Goal: Information Seeking & Learning: Get advice/opinions

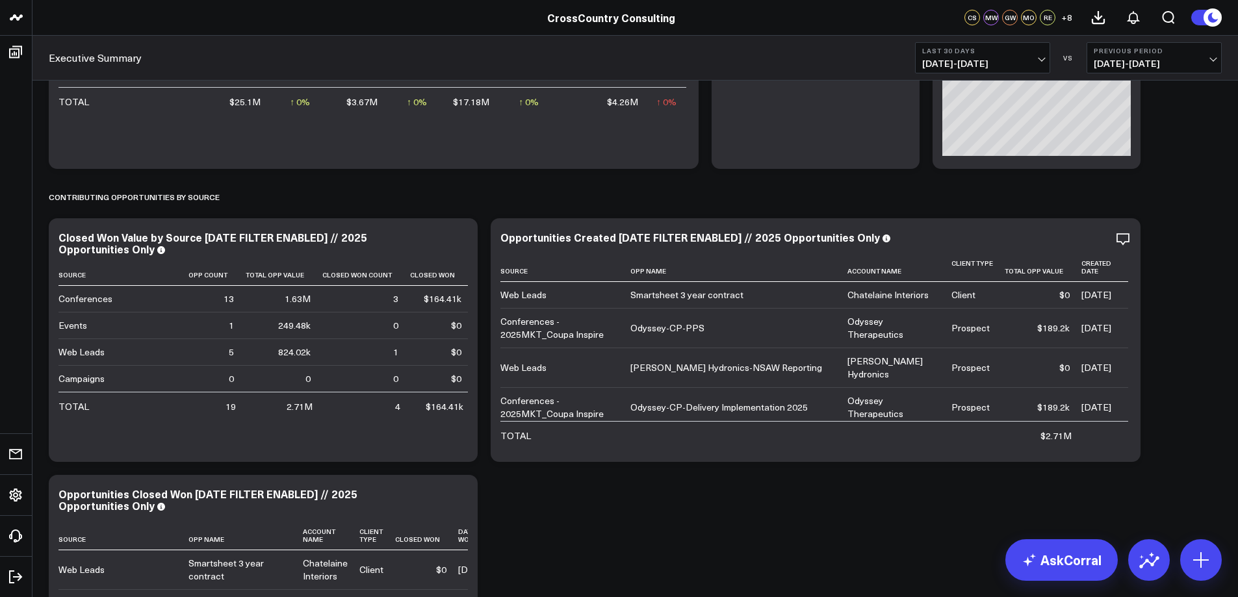
scroll to position [447, 0]
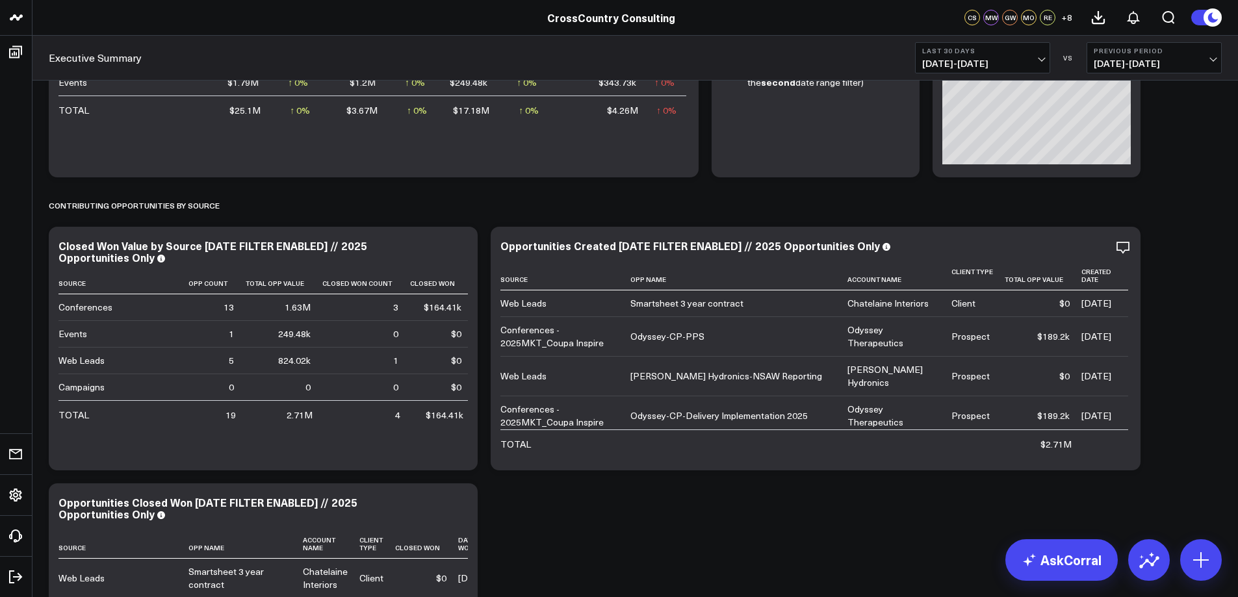
click at [1212, 53] on b "Previous Period" at bounding box center [1154, 51] width 121 height 8
click at [1128, 164] on link "No Comparison" at bounding box center [1154, 161] width 134 height 25
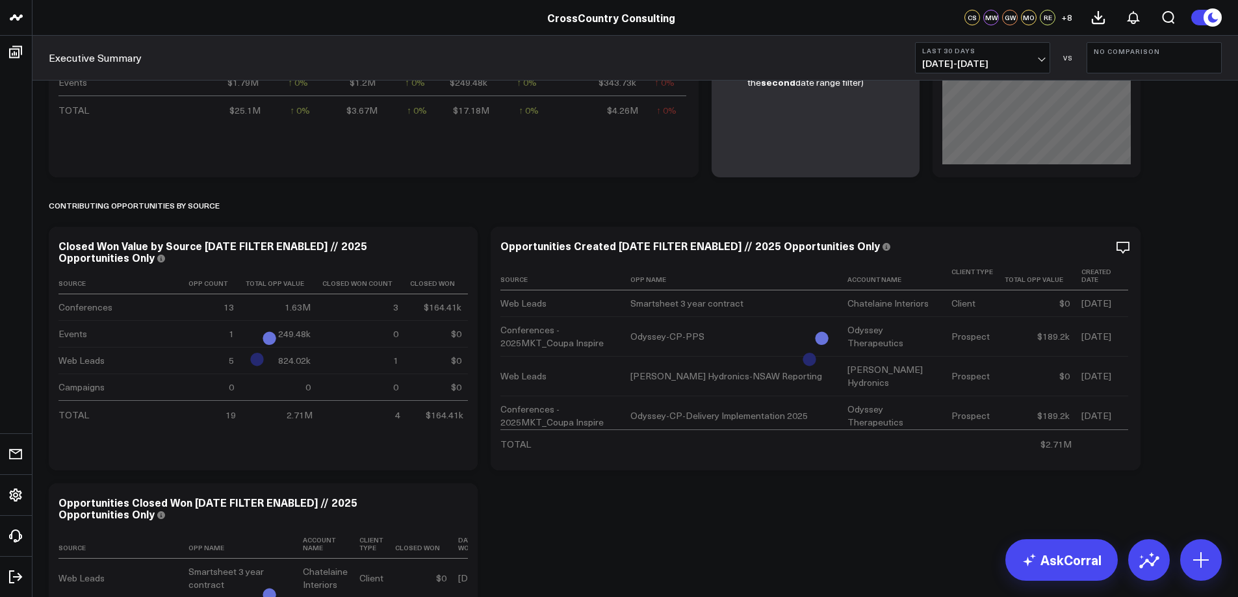
click at [1040, 61] on span "[DATE] - [DATE]" at bounding box center [982, 63] width 121 height 10
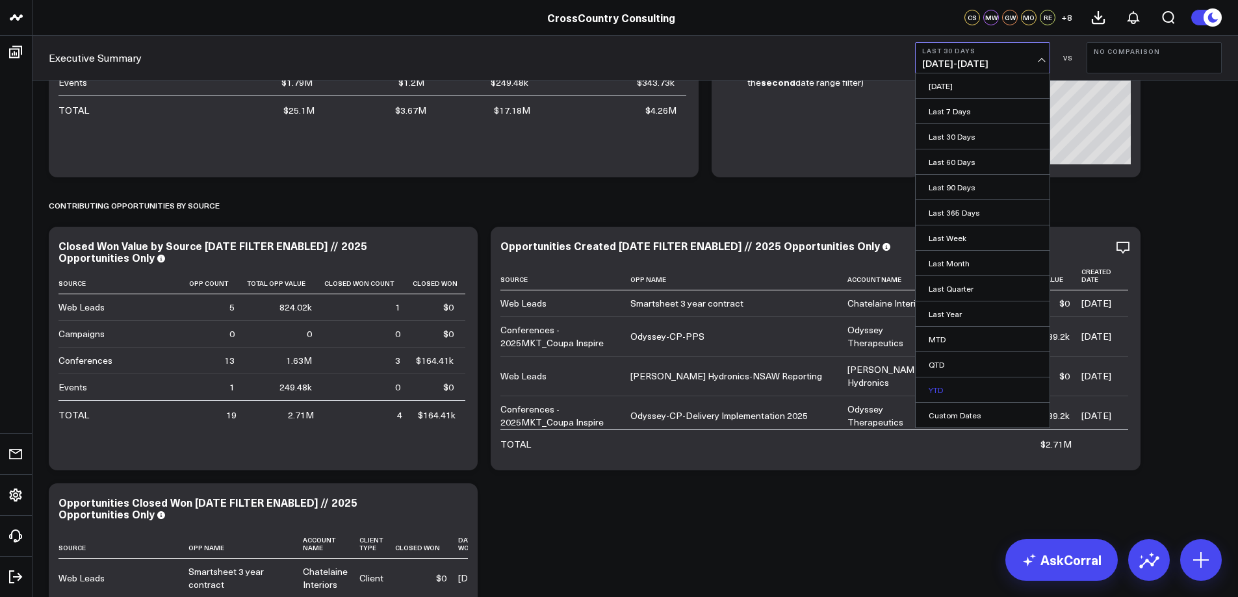
click at [947, 386] on link "YTD" at bounding box center [983, 390] width 134 height 25
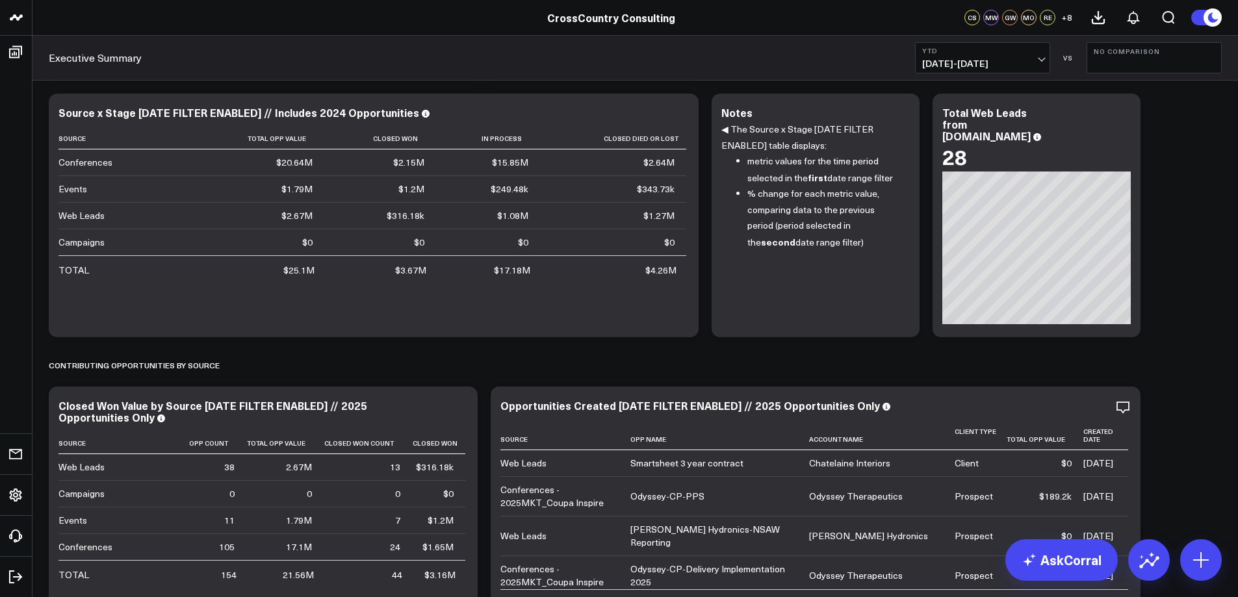
scroll to position [223, 0]
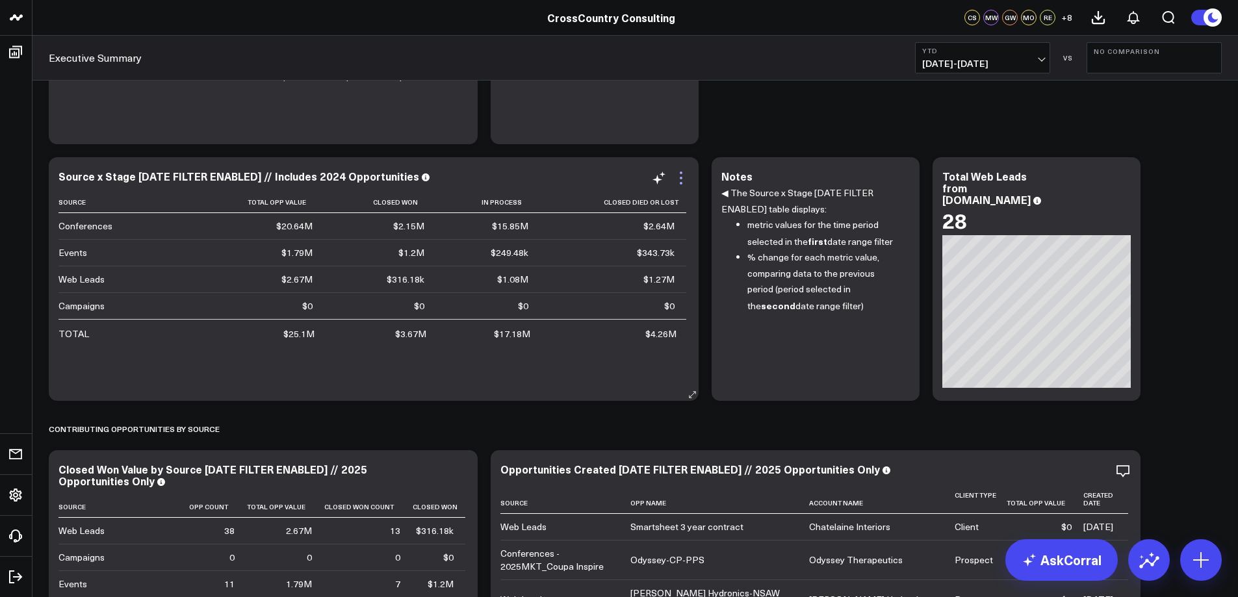
click at [680, 183] on icon at bounding box center [681, 183] width 3 height 3
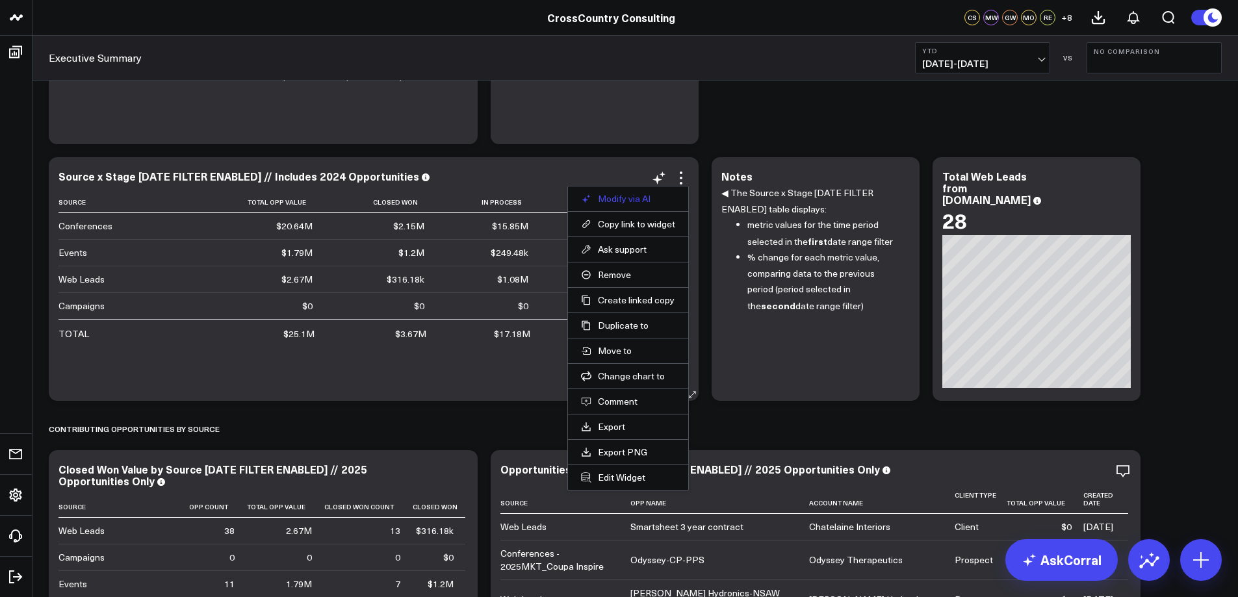
click at [638, 194] on button "Modify via AI" at bounding box center [628, 199] width 94 height 12
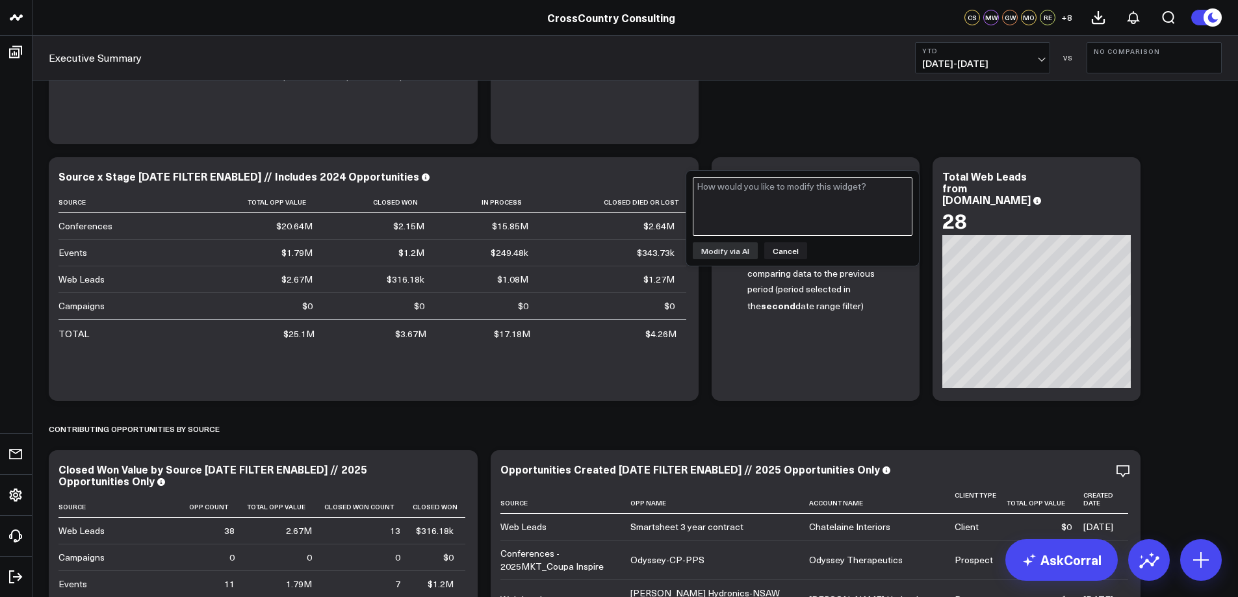
click at [712, 200] on textarea at bounding box center [803, 206] width 220 height 58
type textarea "add a column before Total Opp Value for Opp Count"
click at [732, 246] on button "Modify via AI" at bounding box center [725, 250] width 65 height 17
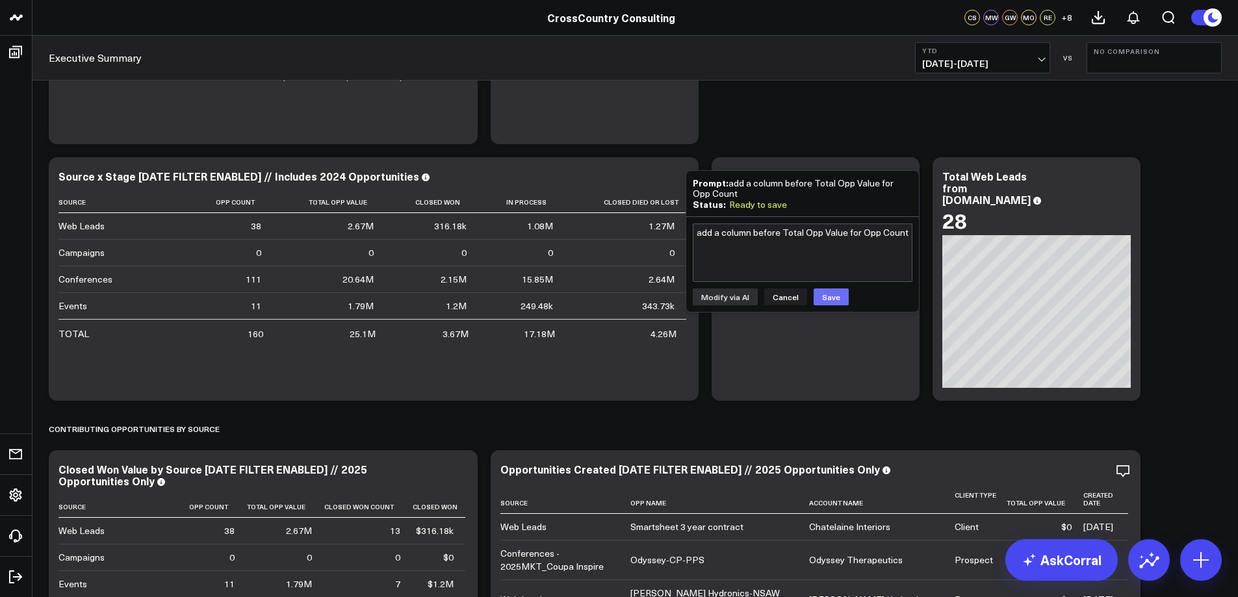
click at [822, 302] on button "Save" at bounding box center [831, 297] width 35 height 17
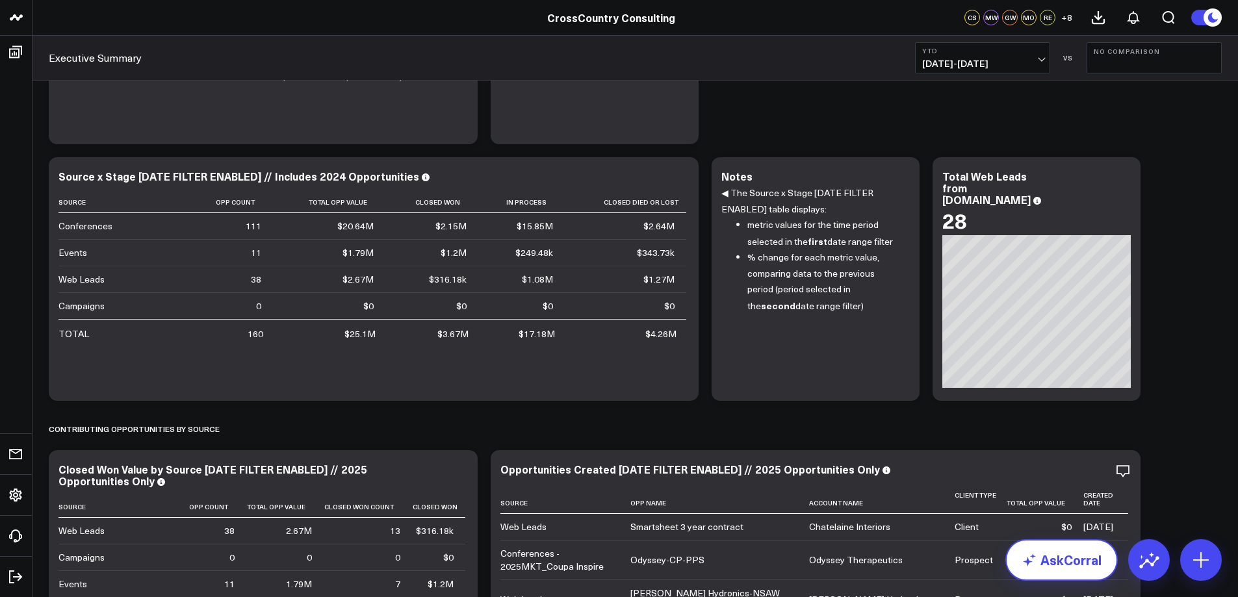
click at [1044, 558] on link "AskCorral" at bounding box center [1061, 560] width 112 height 42
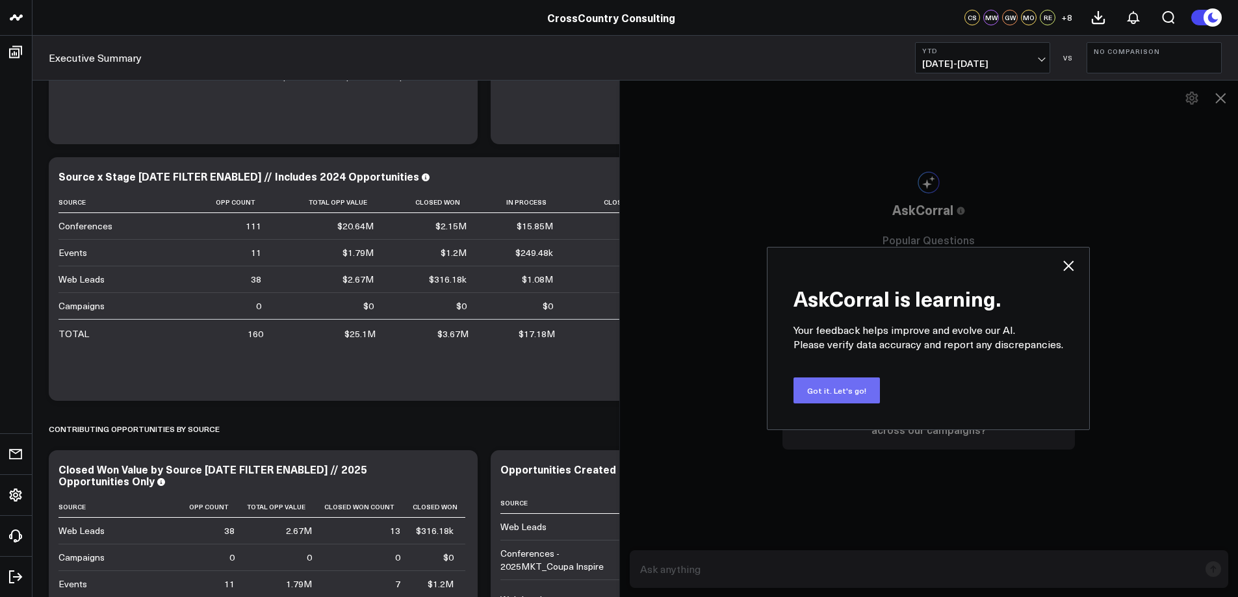
click at [847, 384] on button "Got it. Let's go!" at bounding box center [837, 391] width 86 height 26
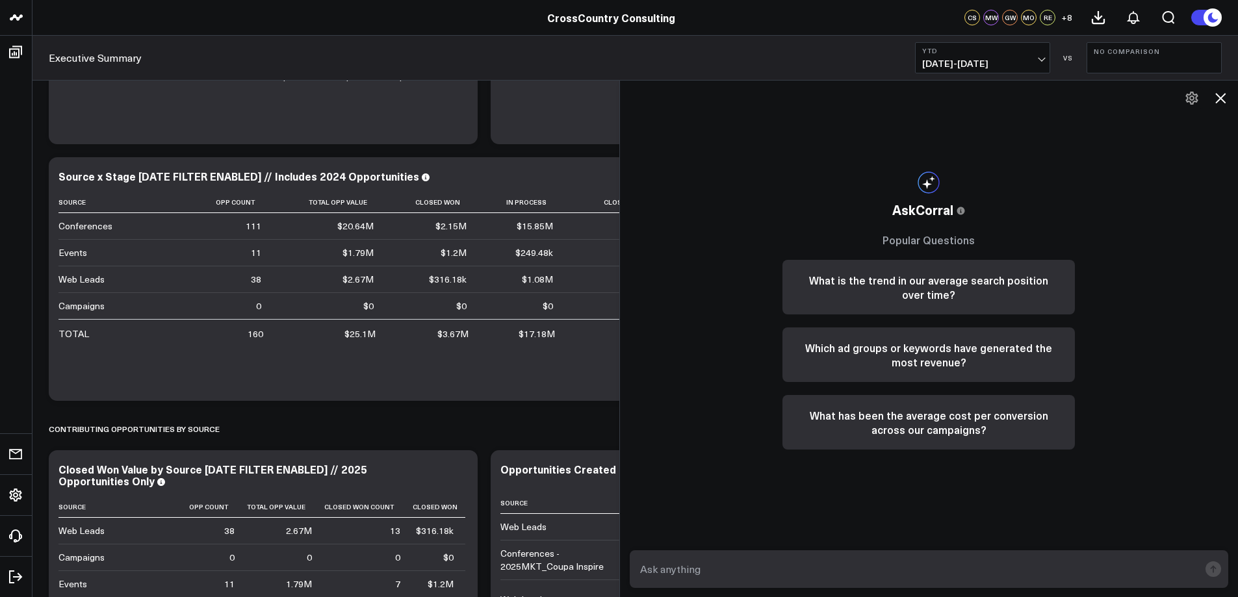
click at [729, 573] on textarea at bounding box center [918, 569] width 563 height 23
type textarea "f"
type textarea "what is the average opportunity deal size for us this year?"
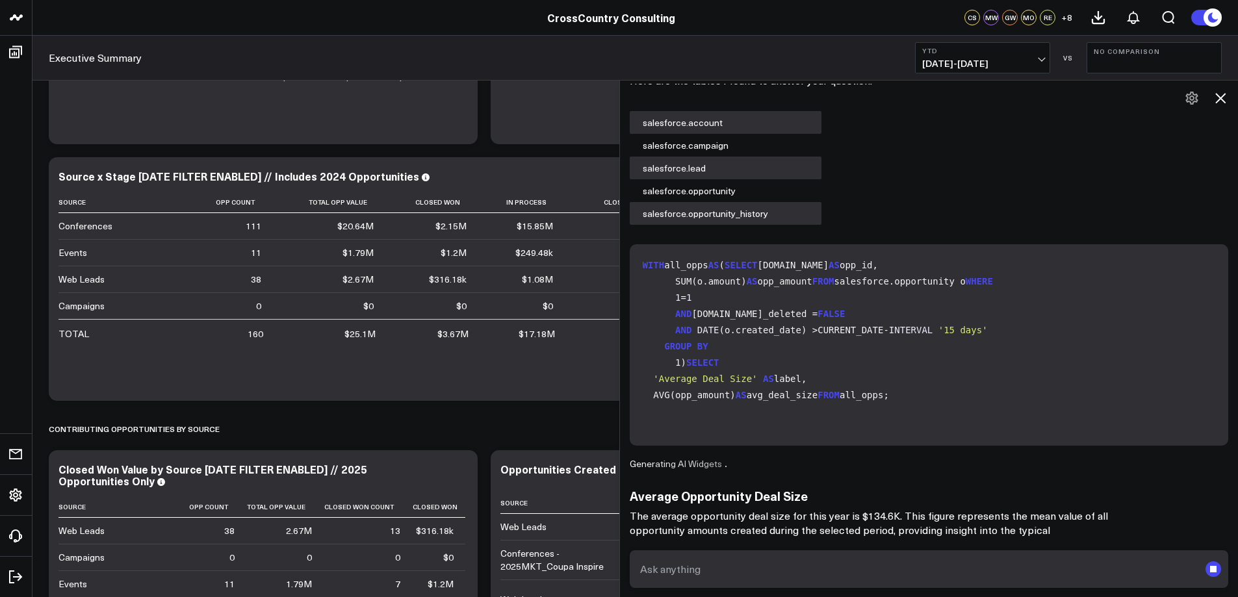
scroll to position [87, 0]
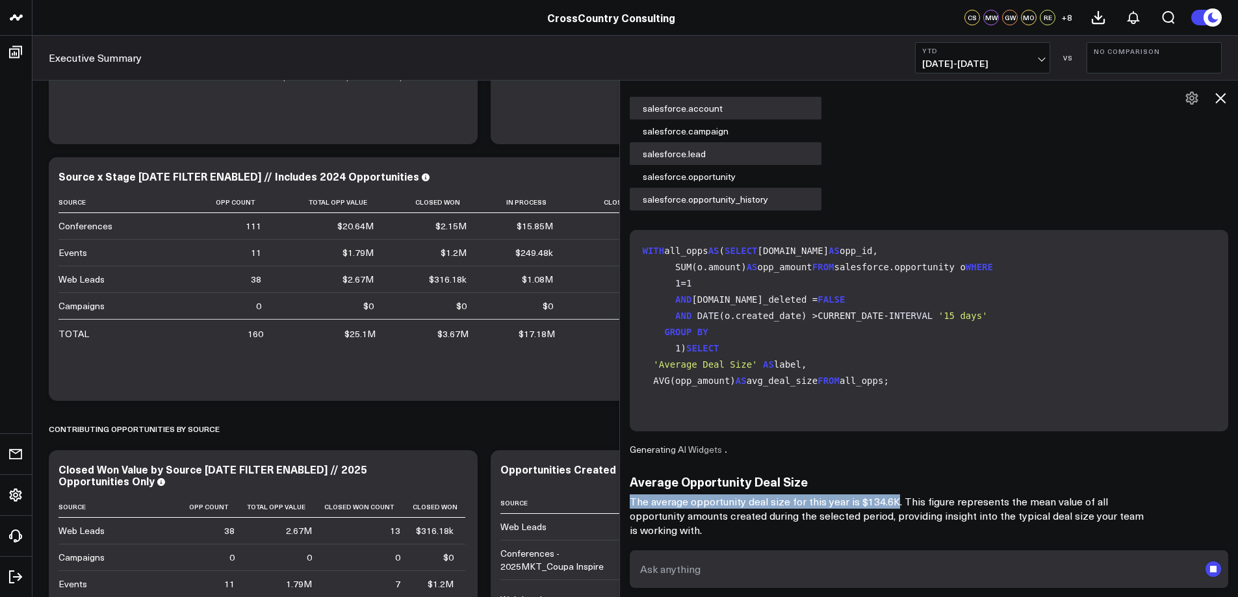
drag, startPoint x: 636, startPoint y: 502, endPoint x: 895, endPoint y: 502, distance: 259.3
click at [895, 502] on p "The average opportunity deal size for this year is $134.6K. This figure represe…" at bounding box center [890, 516] width 520 height 43
copy p "The average opportunity deal size for this year is $134.6K"
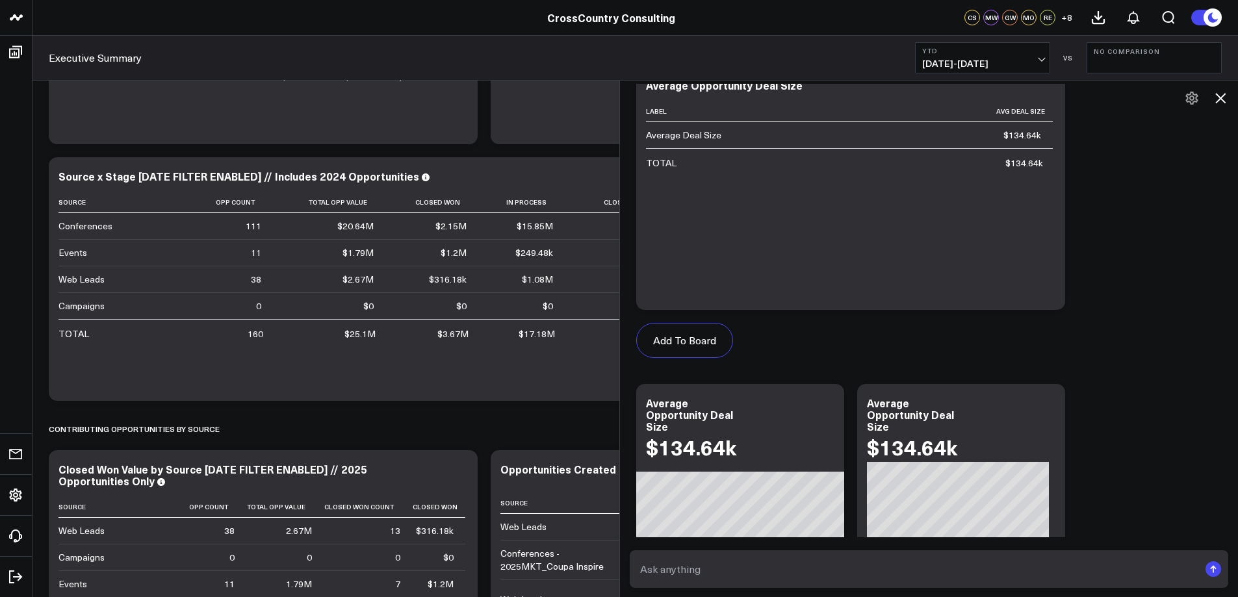
scroll to position [864, 0]
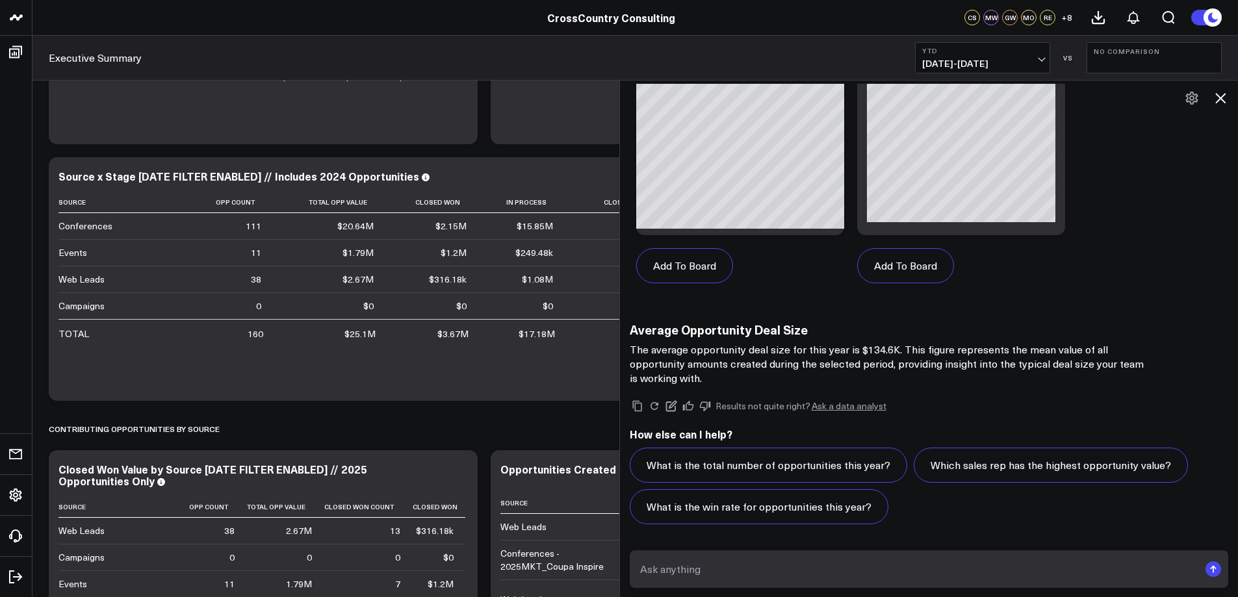
click at [670, 571] on textarea at bounding box center [918, 569] width 563 height 23
type textarea "out of the 160 leads in the SourceXStage widget, how many are wins?"
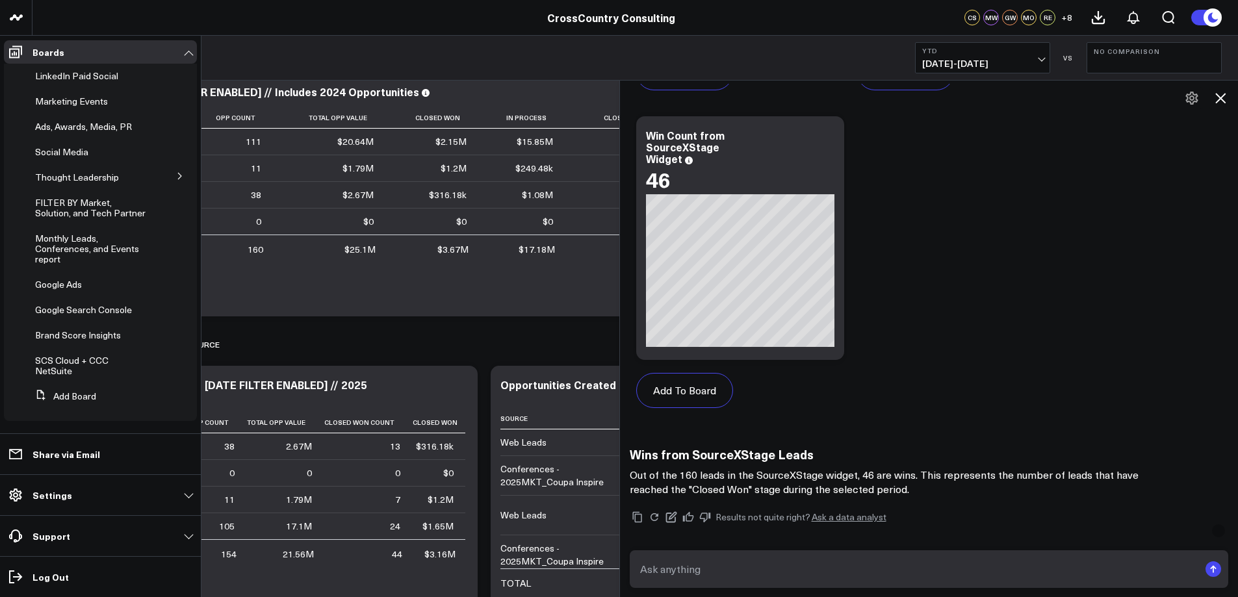
scroll to position [237, 0]
click at [52, 333] on span "Brand Score Insights" at bounding box center [78, 335] width 86 height 12
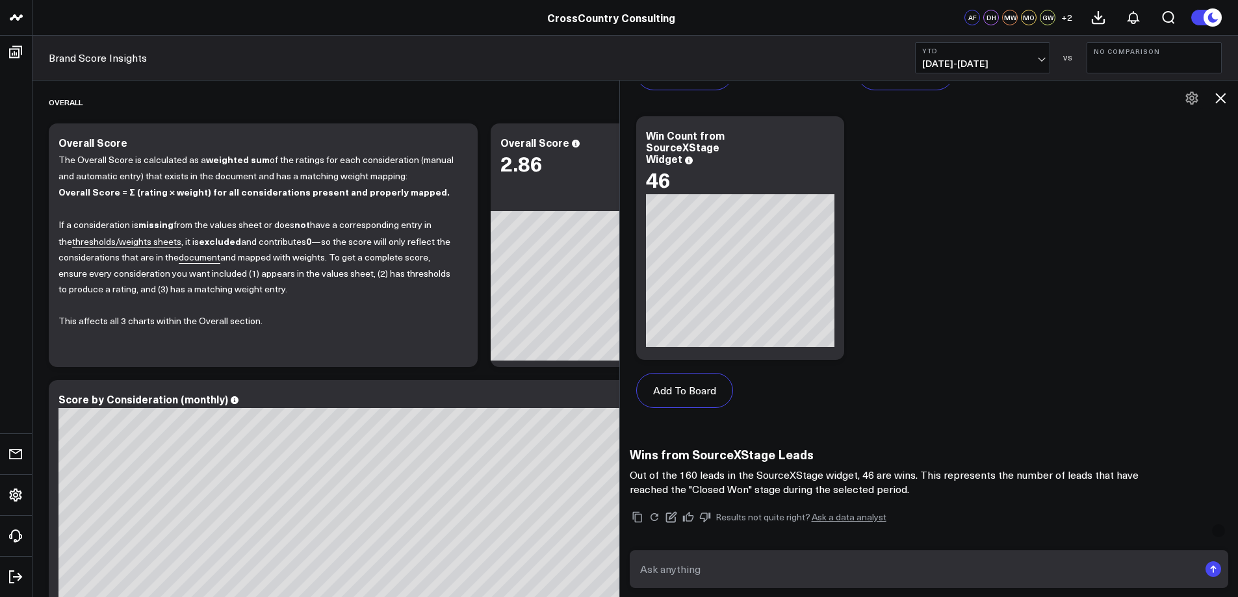
click at [1214, 96] on icon at bounding box center [1221, 98] width 16 height 16
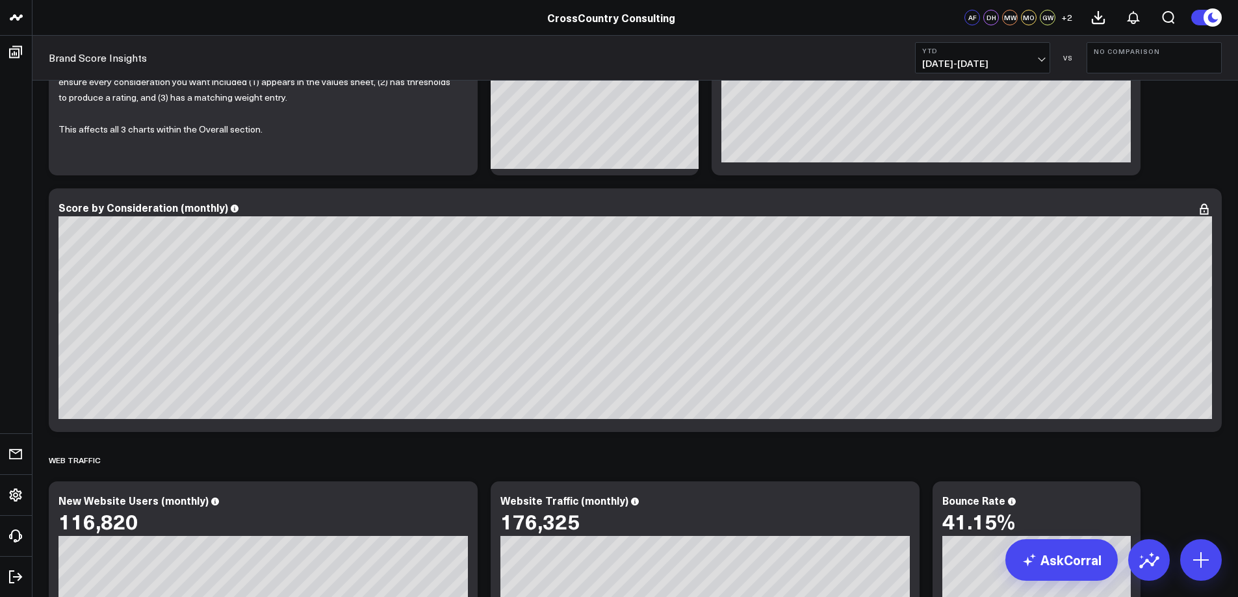
scroll to position [216, 0]
